Goal: Feedback & Contribution: Submit feedback/report problem

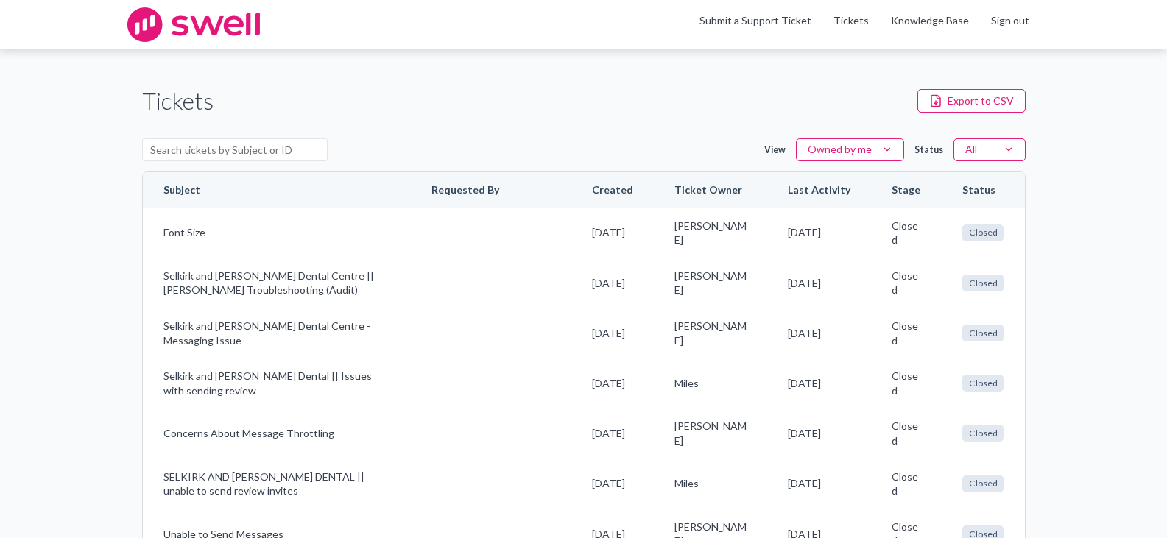
click at [761, 13] on li "Submit a Support Ticket" at bounding box center [755, 25] width 134 height 24
click at [759, 19] on link "Submit a Support Ticket" at bounding box center [755, 20] width 112 height 13
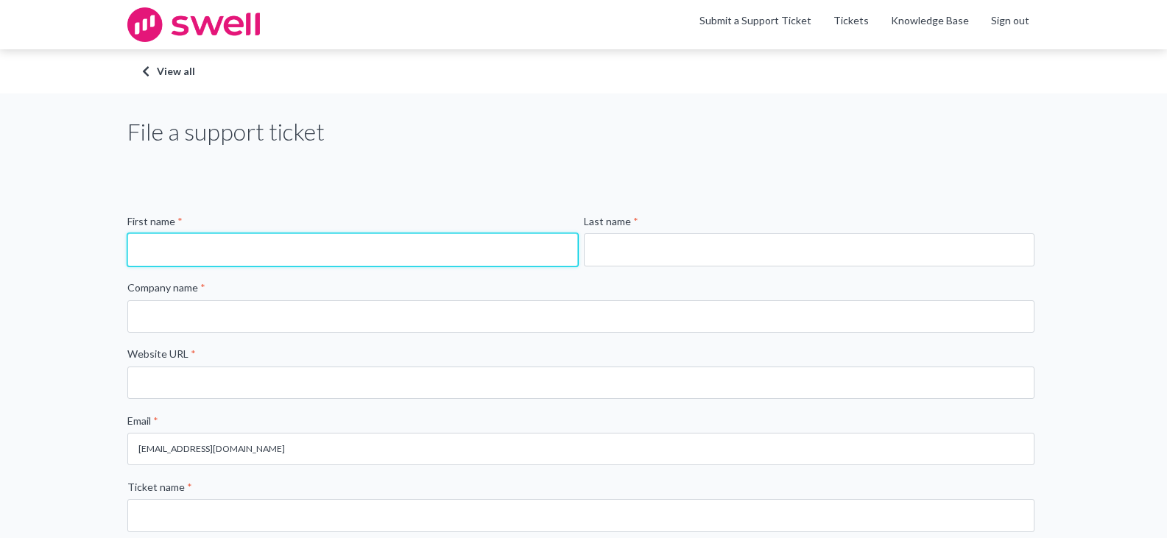
click at [247, 236] on input "First name *" at bounding box center [352, 249] width 451 height 32
type input "s"
type input "[PERSON_NAME]"
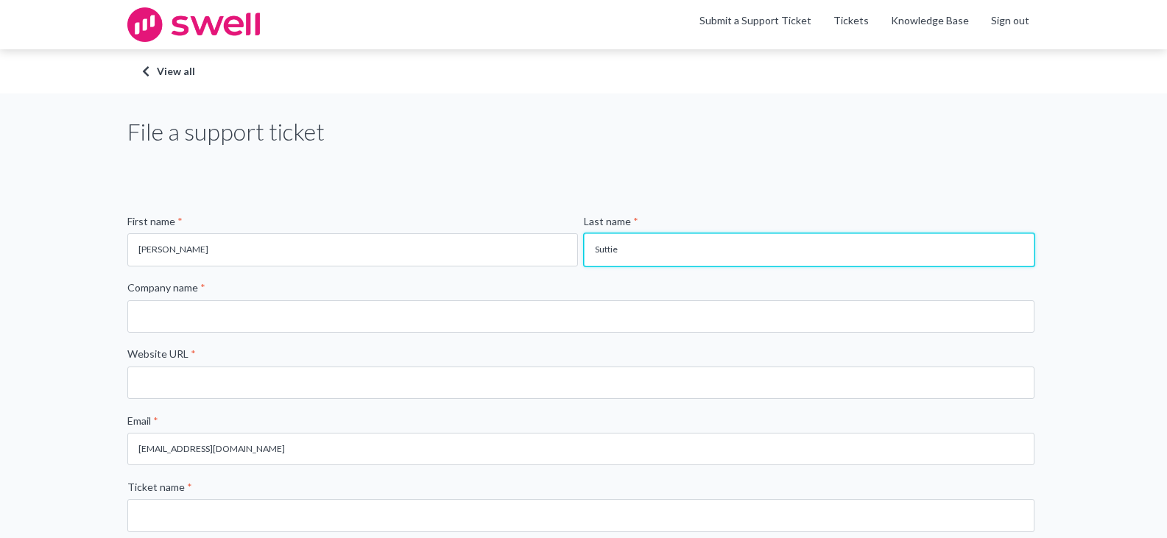
type input "Suttie"
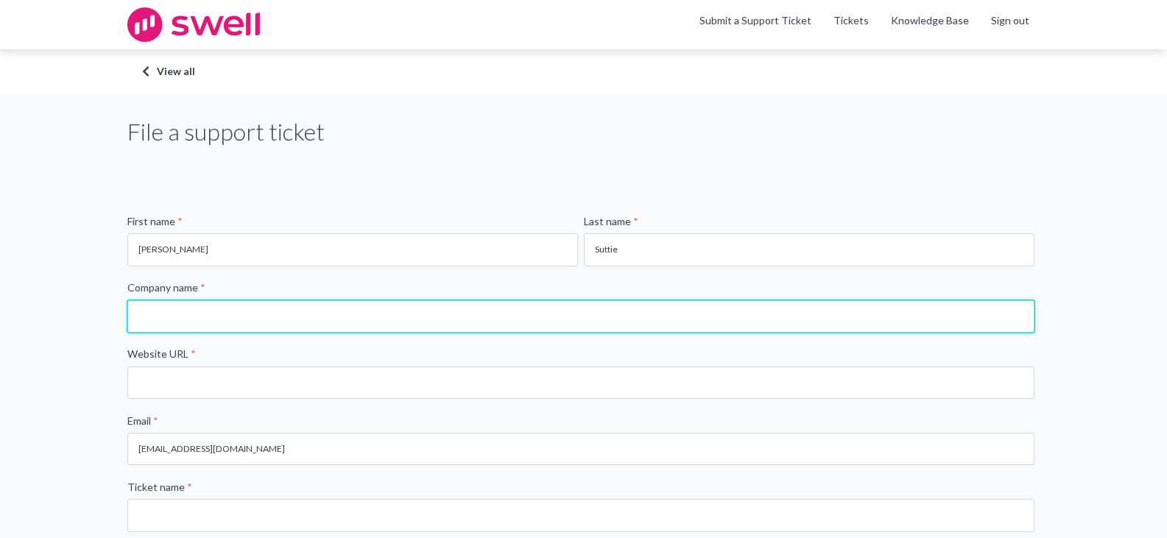
click at [187, 328] on input "Company name *" at bounding box center [580, 316] width 907 height 32
type input "Selkirk and [PERSON_NAME] Dental"
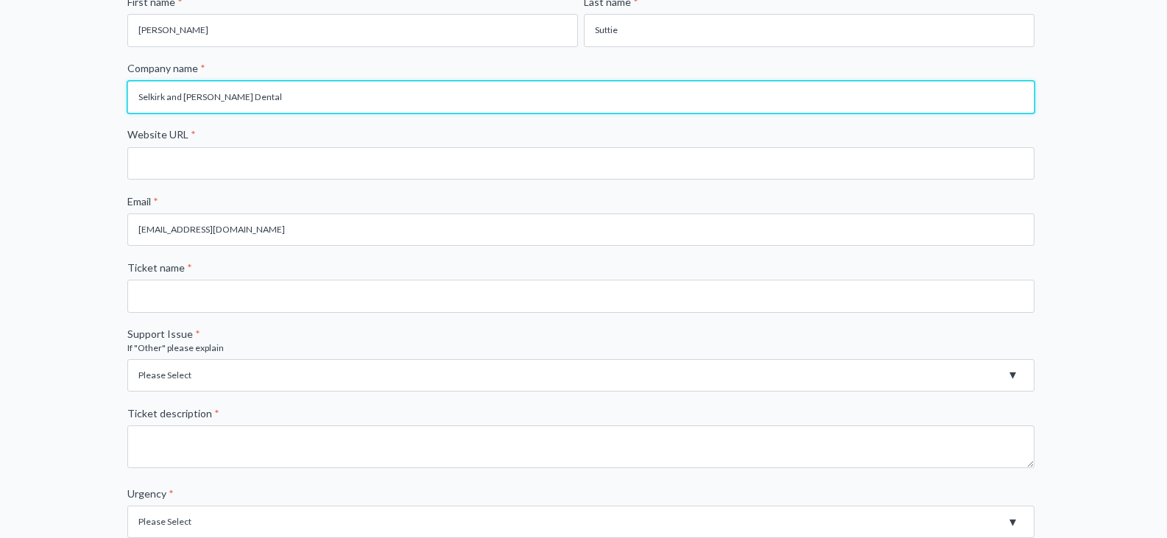
scroll to position [221, 0]
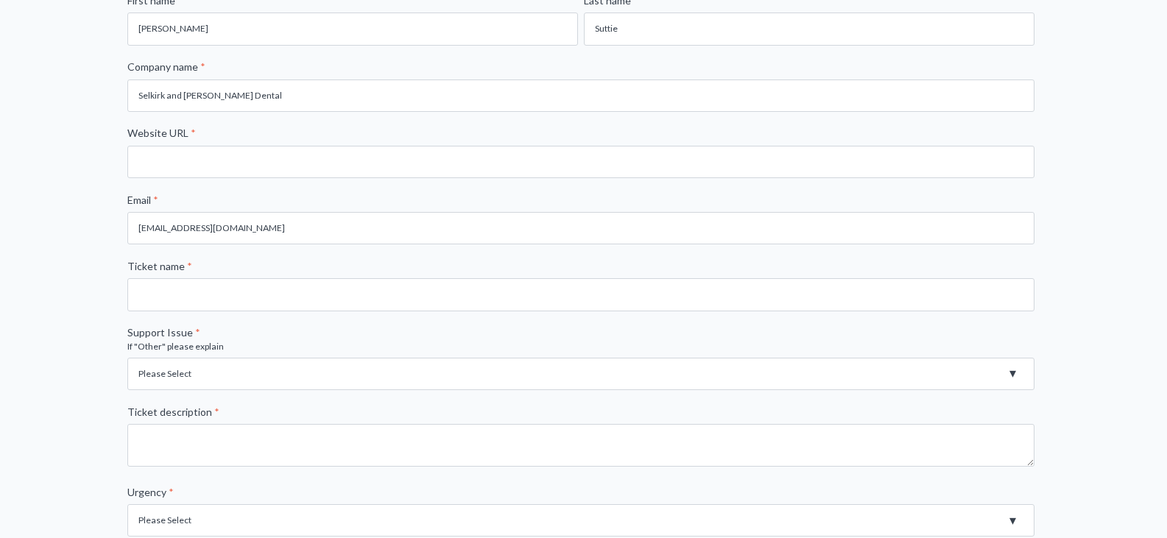
click at [243, 183] on fieldset "Website URL *" at bounding box center [583, 159] width 913 height 66
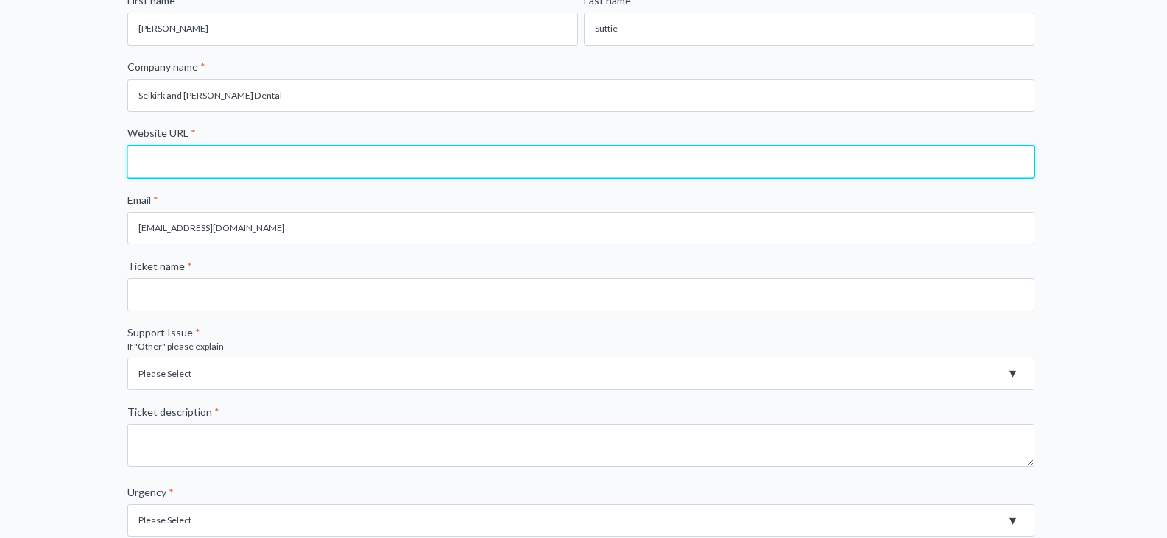
click at [244, 165] on input "Website URL *" at bounding box center [580, 162] width 907 height 32
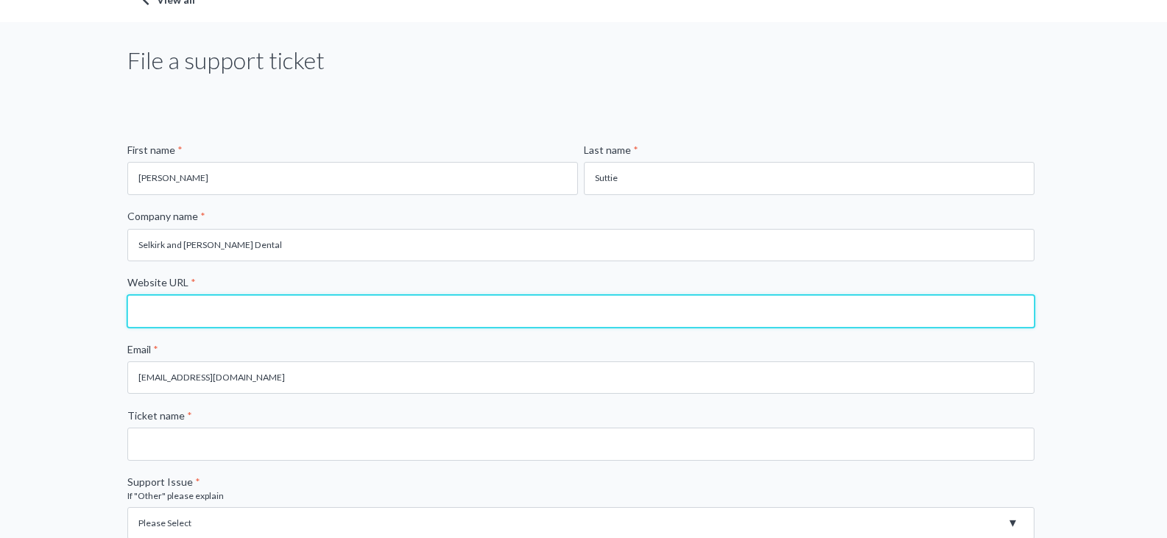
scroll to position [0, 0]
